Goal: Information Seeking & Learning: Learn about a topic

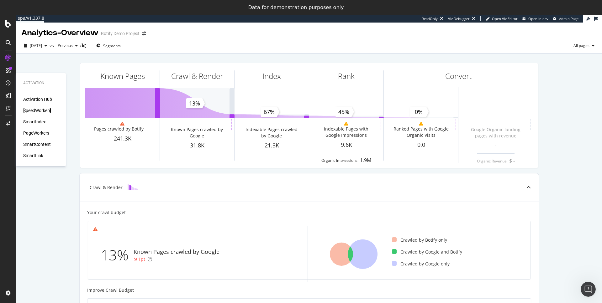
click at [37, 109] on div "SpeedWorkers" at bounding box center [37, 111] width 28 height 6
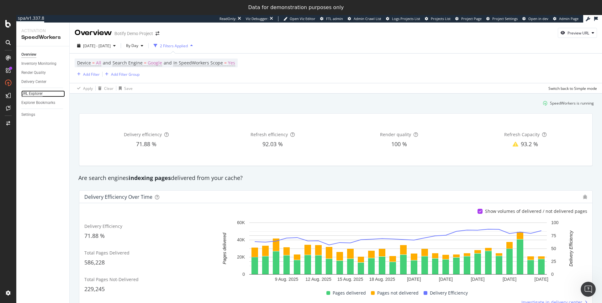
click at [30, 94] on div "URL Explorer" at bounding box center [31, 94] width 21 height 7
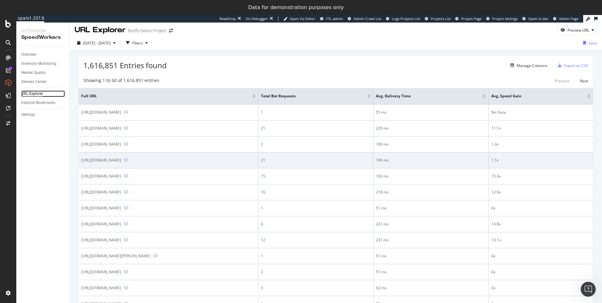
scroll to position [12, 0]
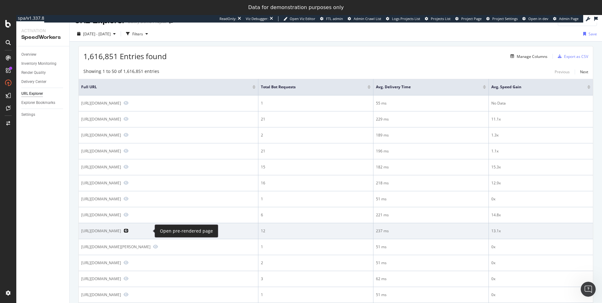
click at [129, 229] on icon "Preview https://fr.ulule.com/drive-and-draw/" at bounding box center [126, 231] width 5 height 4
click at [121, 229] on div "[URL][DOMAIN_NAME]" at bounding box center [101, 231] width 40 height 5
copy div "[URL][DOMAIN_NAME]"
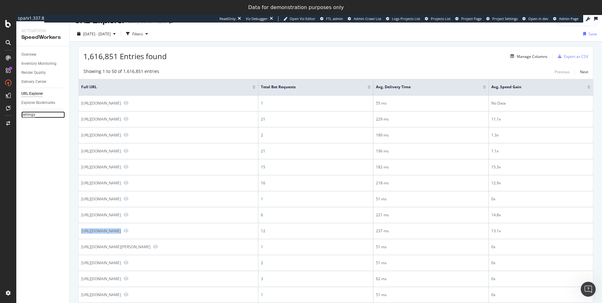
click at [31, 113] on div "Settings" at bounding box center [28, 115] width 14 height 7
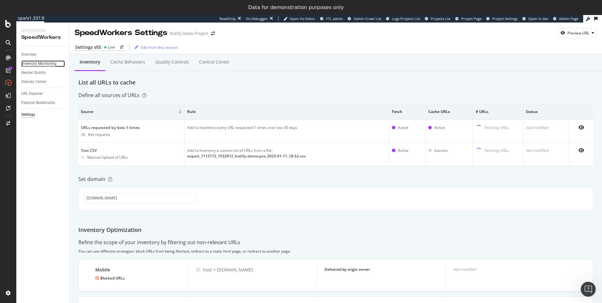
click at [40, 65] on div "Inventory Monitoring" at bounding box center [38, 64] width 35 height 7
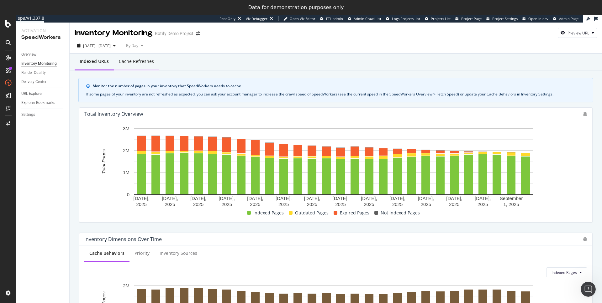
click at [135, 59] on div "Cache refreshes" at bounding box center [136, 61] width 35 height 6
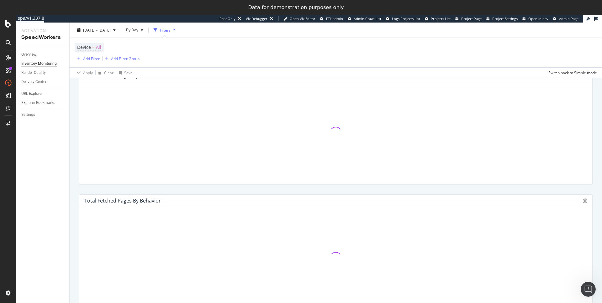
scroll to position [158, 0]
